Goal: Information Seeking & Learning: Learn about a topic

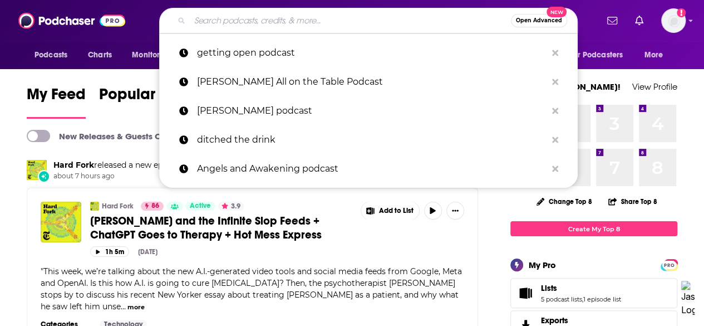
click at [226, 25] on input "Search podcasts, credits, & more..." at bounding box center [350, 21] width 321 height 18
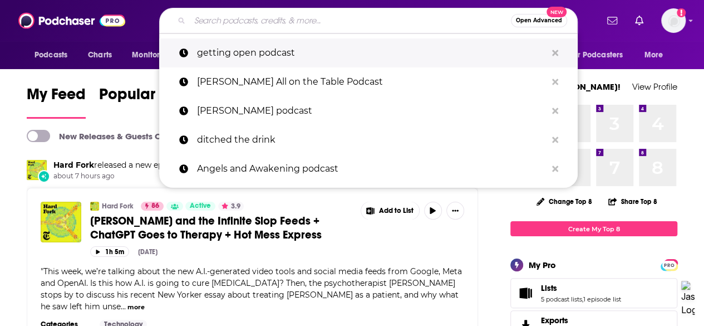
click at [236, 47] on p "getting open podcast" at bounding box center [372, 52] width 350 height 29
type input "getting open podcast"
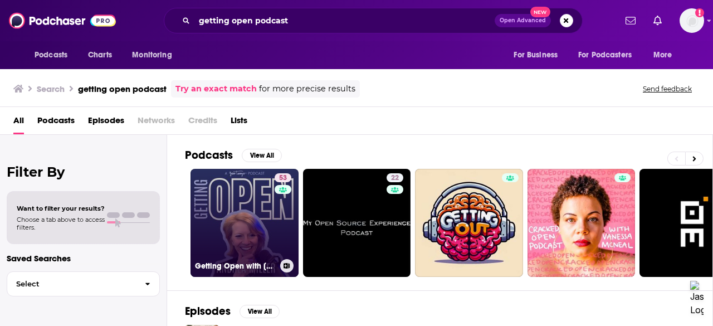
click at [243, 191] on link "53 Getting Open with [PERSON_NAME]" at bounding box center [244, 223] width 108 height 108
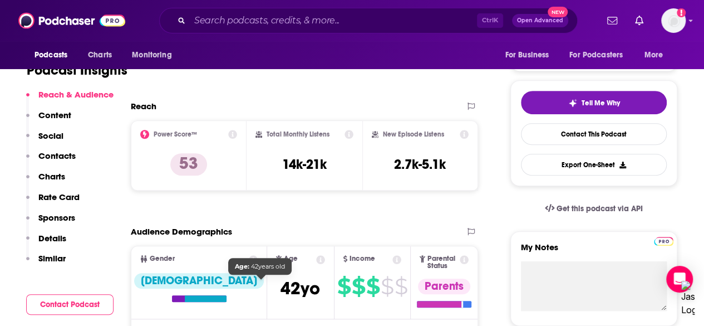
scroll to position [217, 0]
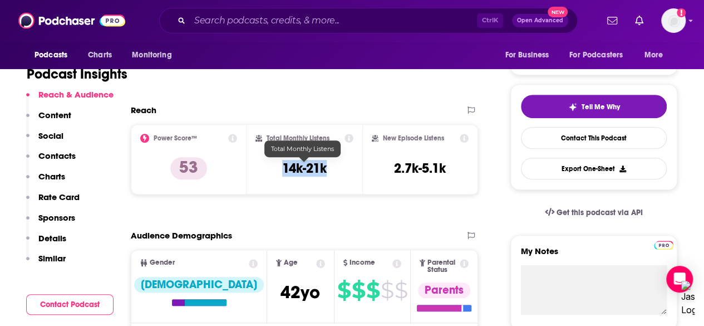
drag, startPoint x: 346, startPoint y: 160, endPoint x: 335, endPoint y: 169, distance: 13.5
click at [335, 169] on div "Total Monthly Listens 14k-21k" at bounding box center [305, 159] width 98 height 51
copy h3 "14k-21k"
